Goal: Task Accomplishment & Management: Use online tool/utility

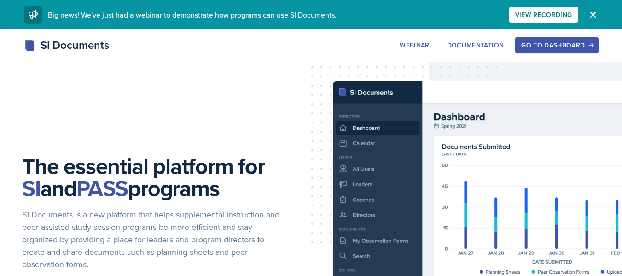
click at [555, 41] on div "Go to Dashboard" at bounding box center [556, 44] width 71 height 7
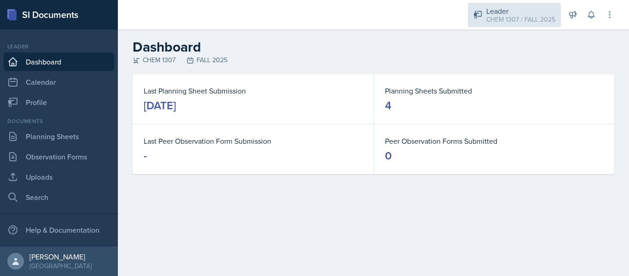
click at [516, 13] on div "Leader" at bounding box center [520, 11] width 69 height 11
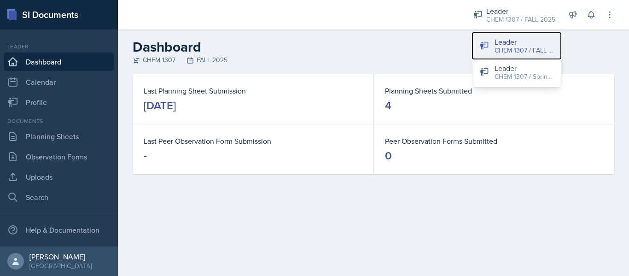
click at [505, 48] on div "CHEM 1307 / FALL 2025" at bounding box center [524, 51] width 59 height 10
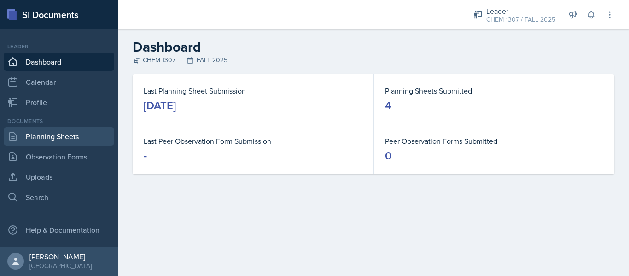
click at [64, 139] on link "Planning Sheets" at bounding box center [59, 136] width 111 height 18
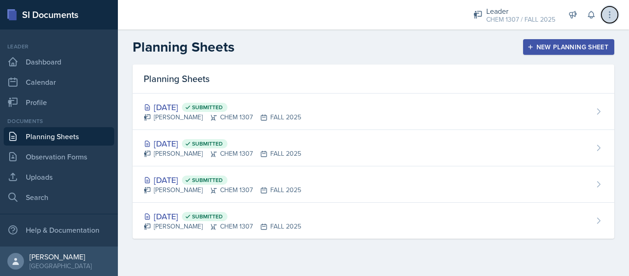
click at [617, 15] on button at bounding box center [610, 14] width 17 height 17
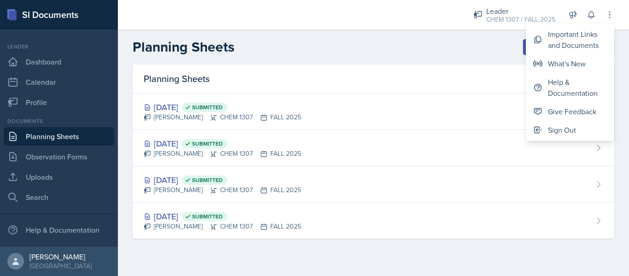
click at [419, 46] on div "Planning Sheets New Planning Sheet" at bounding box center [373, 47] width 511 height 17
